Goal: Task Accomplishment & Management: Complete application form

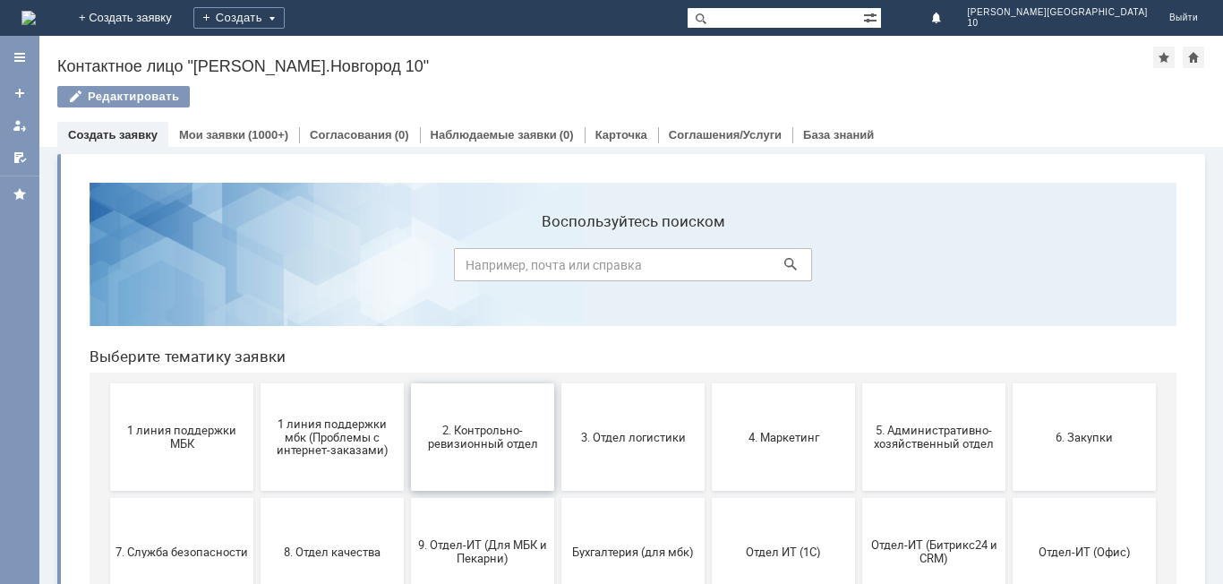
click at [497, 438] on span "2. Контрольно-ревизионный отдел" at bounding box center [482, 436] width 132 height 27
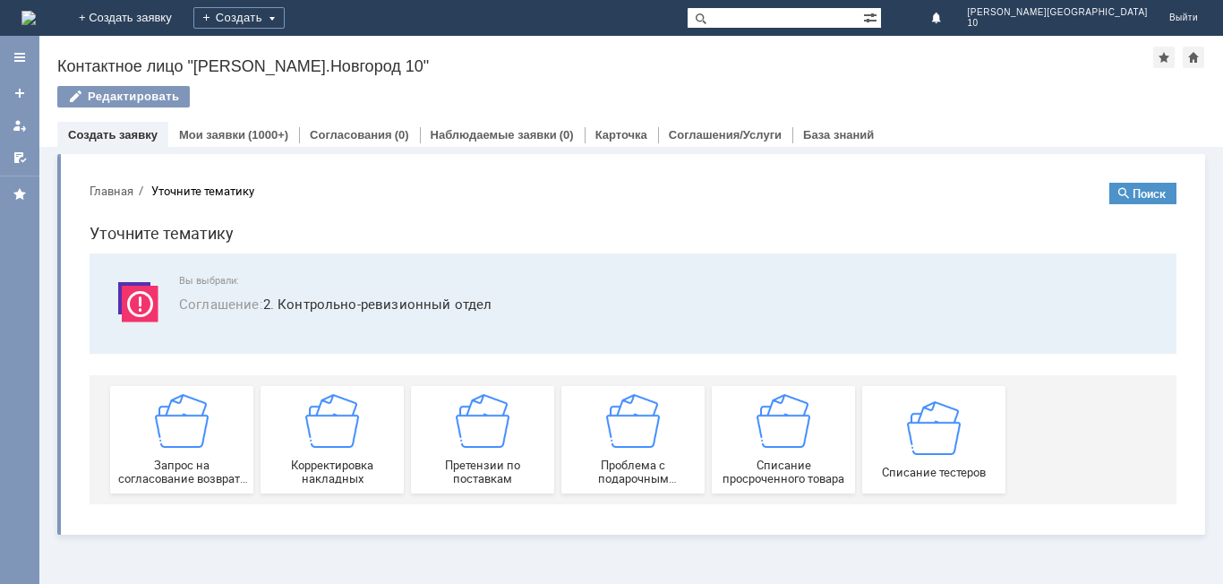
click at [497, 438] on img at bounding box center [483, 421] width 54 height 54
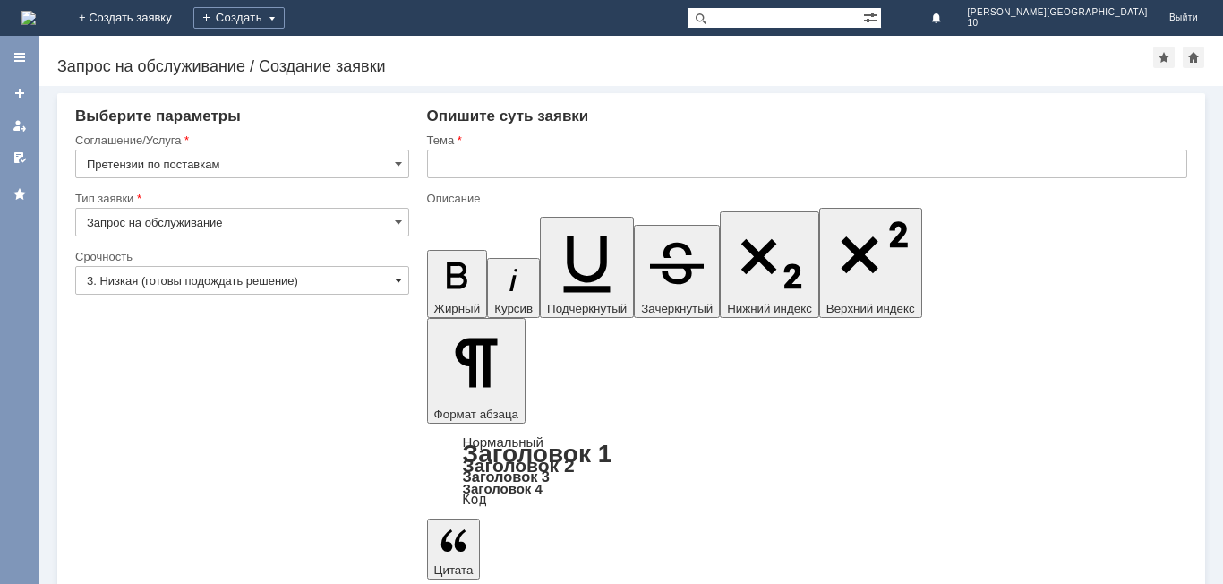
click at [397, 278] on span at bounding box center [398, 280] width 7 height 14
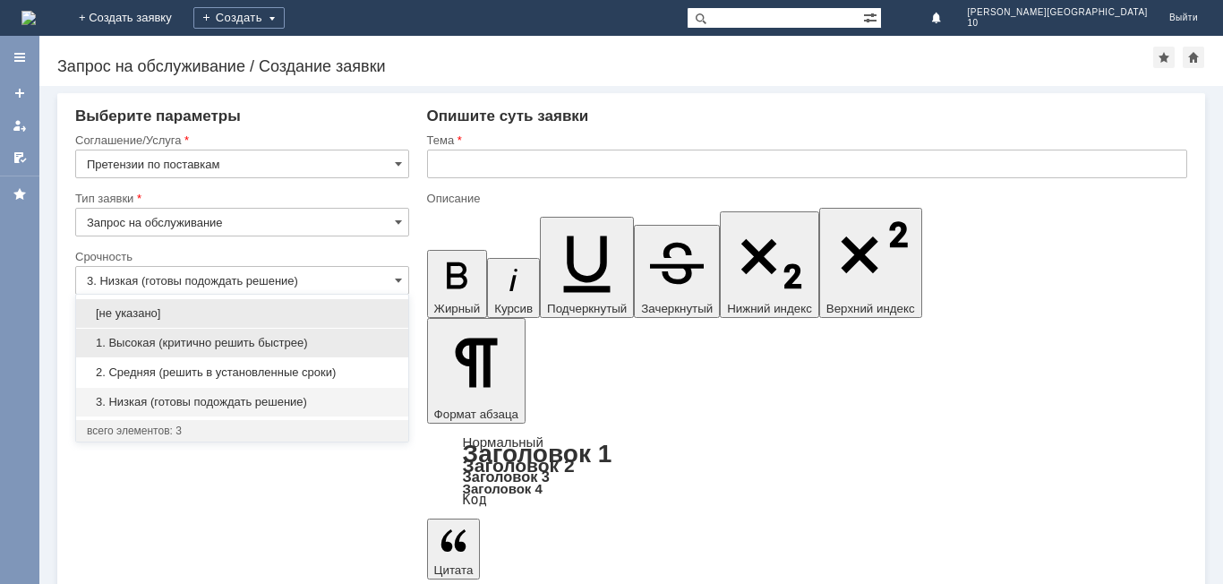
click at [235, 346] on span "1. Высокая (критично решить быстрее)" at bounding box center [242, 343] width 311 height 14
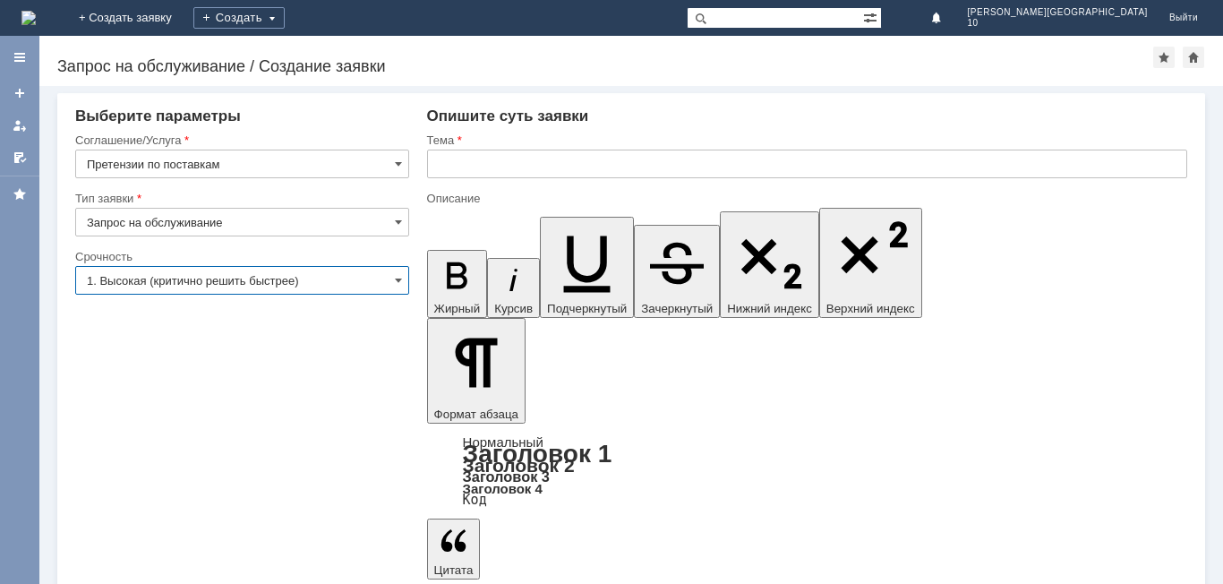
type input "1. Высокая (критично решить быстрее)"
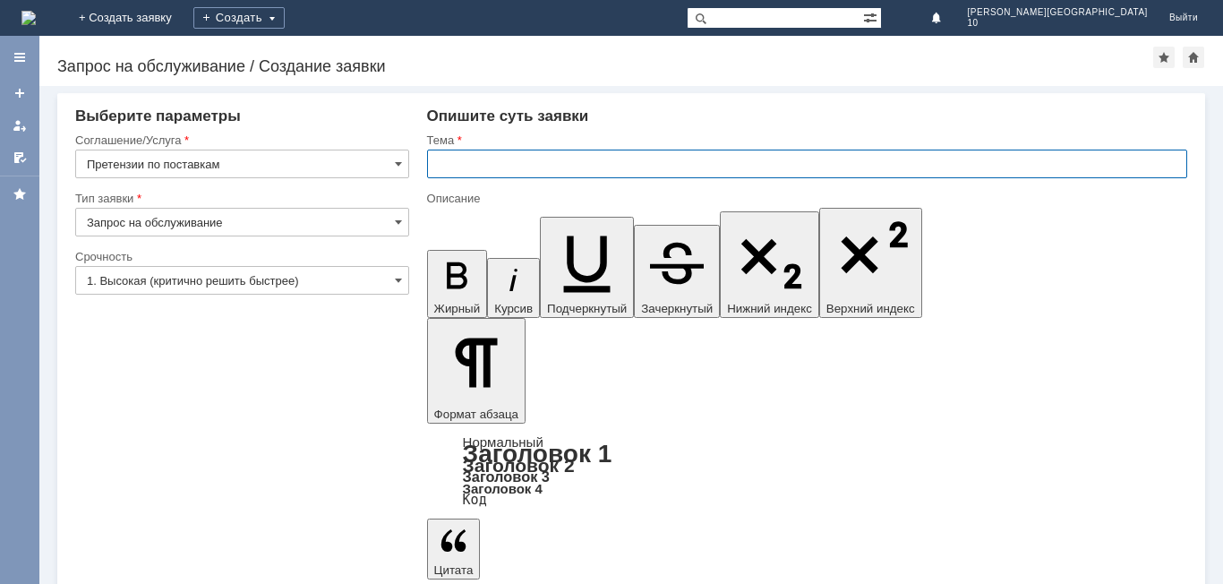
click at [452, 163] on input "text" at bounding box center [807, 163] width 760 height 29
type input "Акт расхождений № НН Т2-1065 от [DATE]"
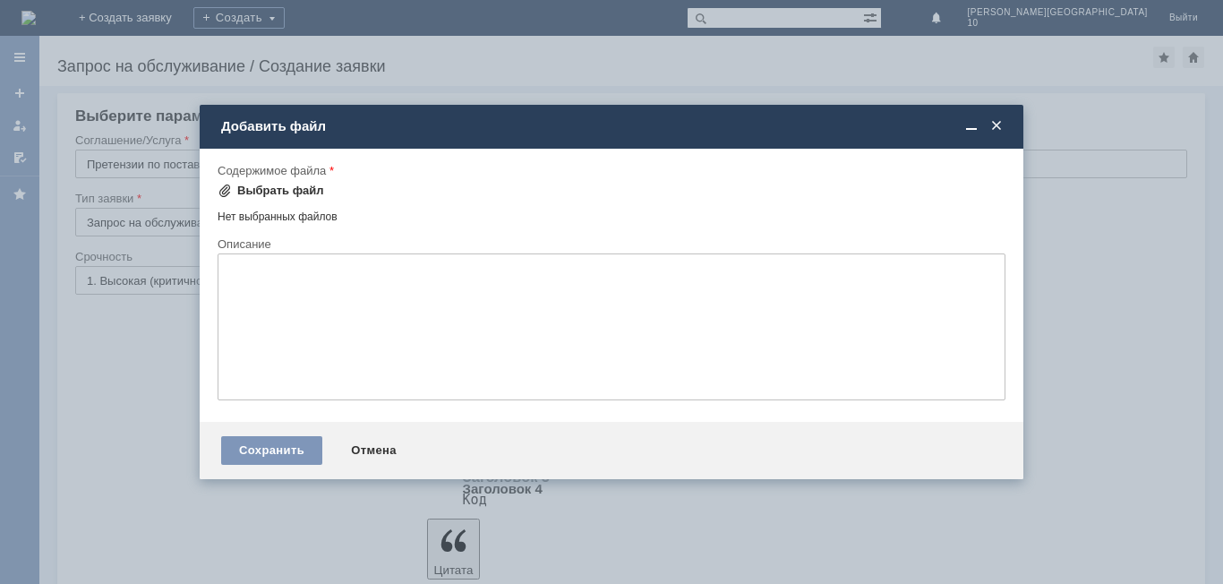
click at [265, 193] on div "Выбрать файл" at bounding box center [280, 191] width 87 height 14
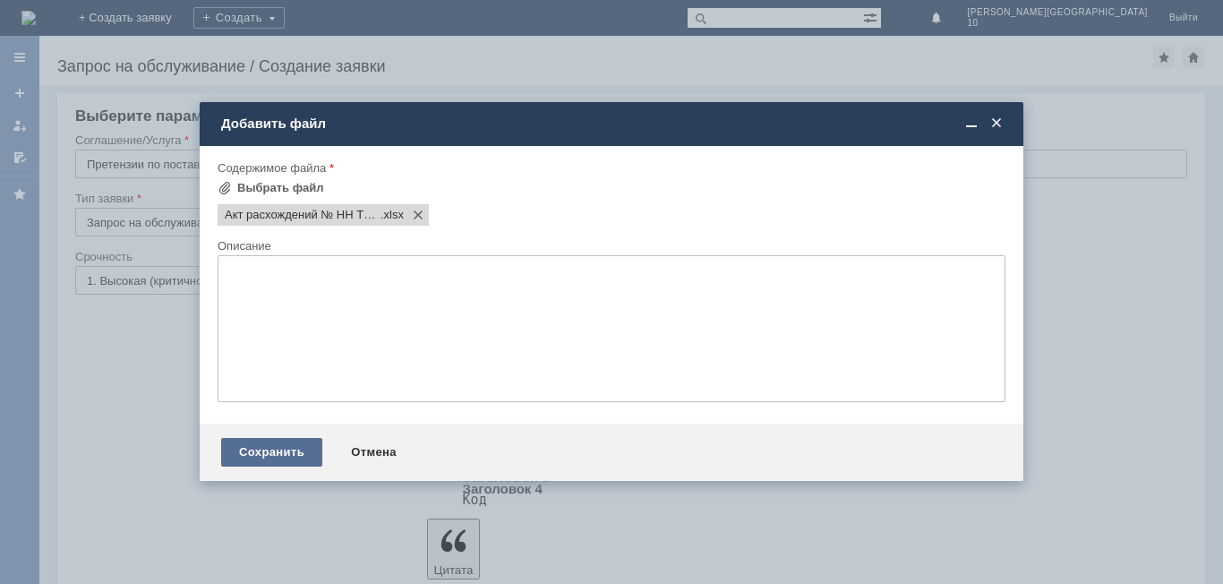
click at [267, 451] on div "Сохранить" at bounding box center [271, 452] width 101 height 29
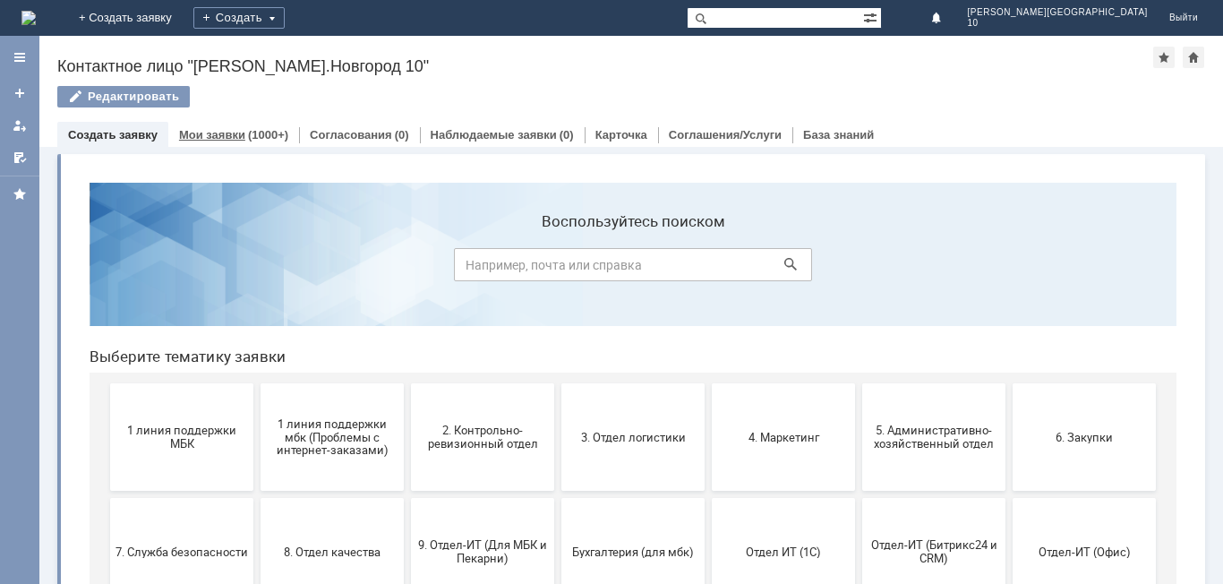
click at [218, 132] on link "Мои заявки" at bounding box center [212, 134] width 66 height 13
